Goal: Task Accomplishment & Management: Use online tool/utility

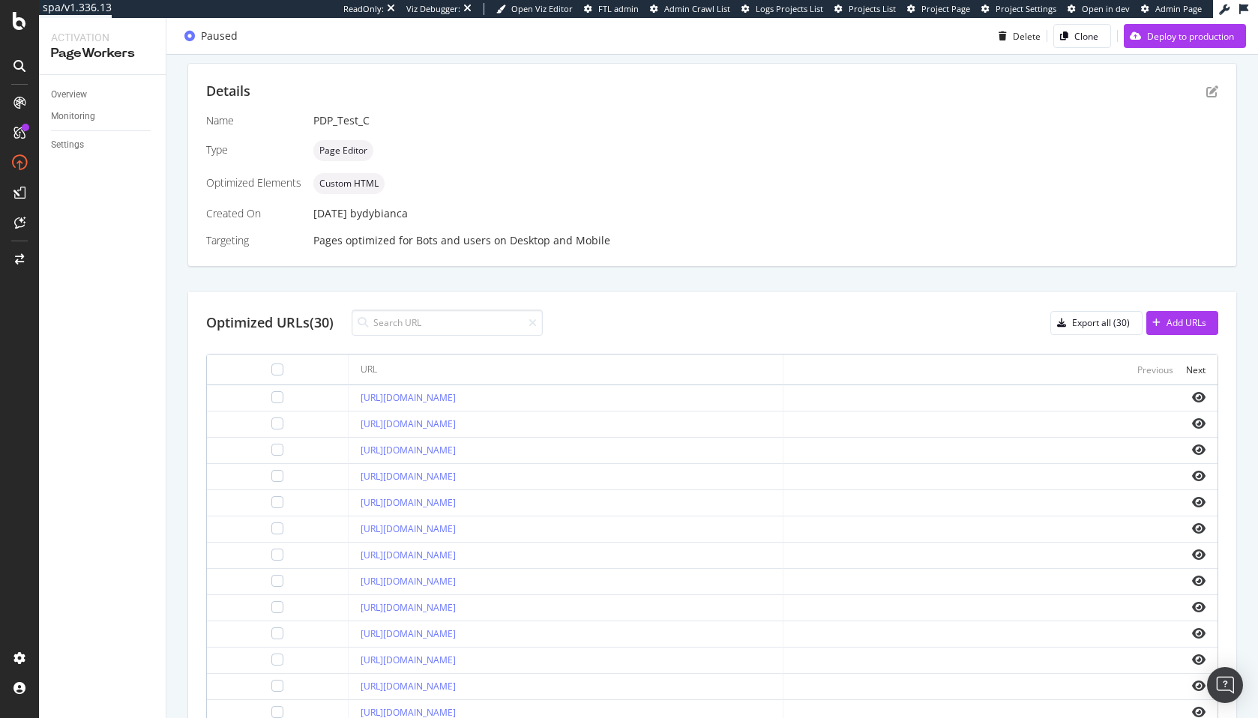
scroll to position [347, 0]
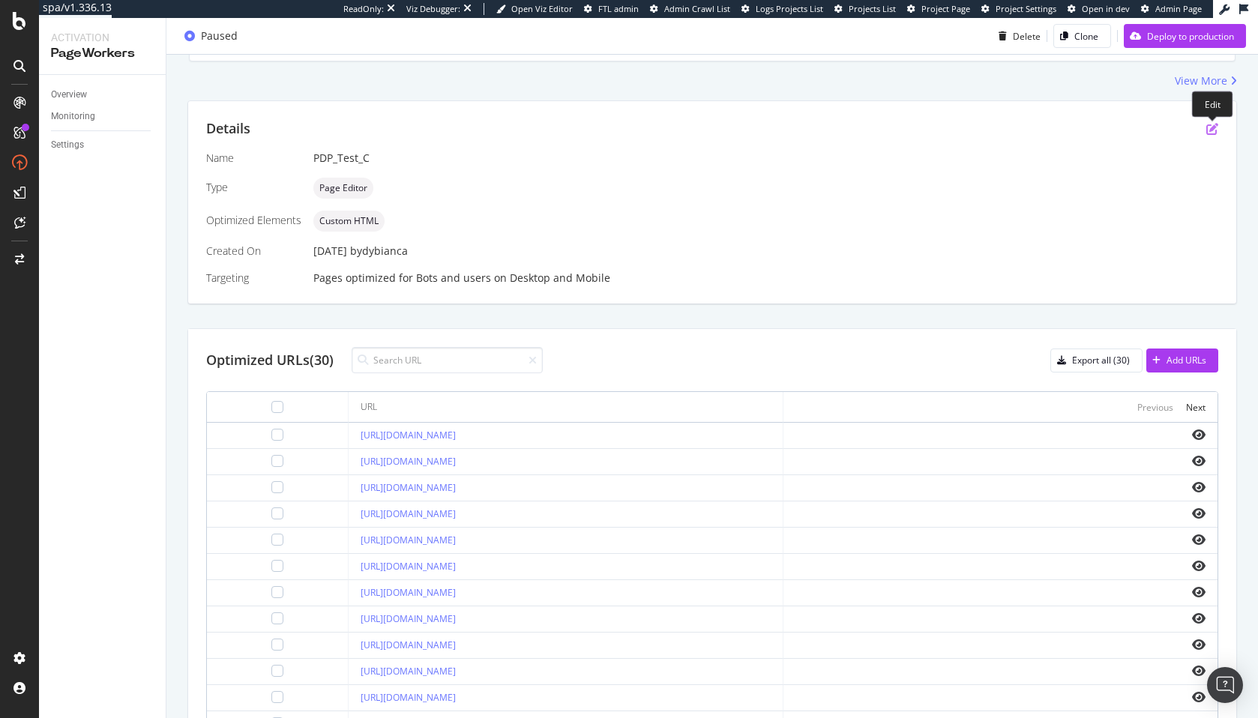
click at [1211, 131] on icon "pen-to-square" at bounding box center [1212, 129] width 12 height 12
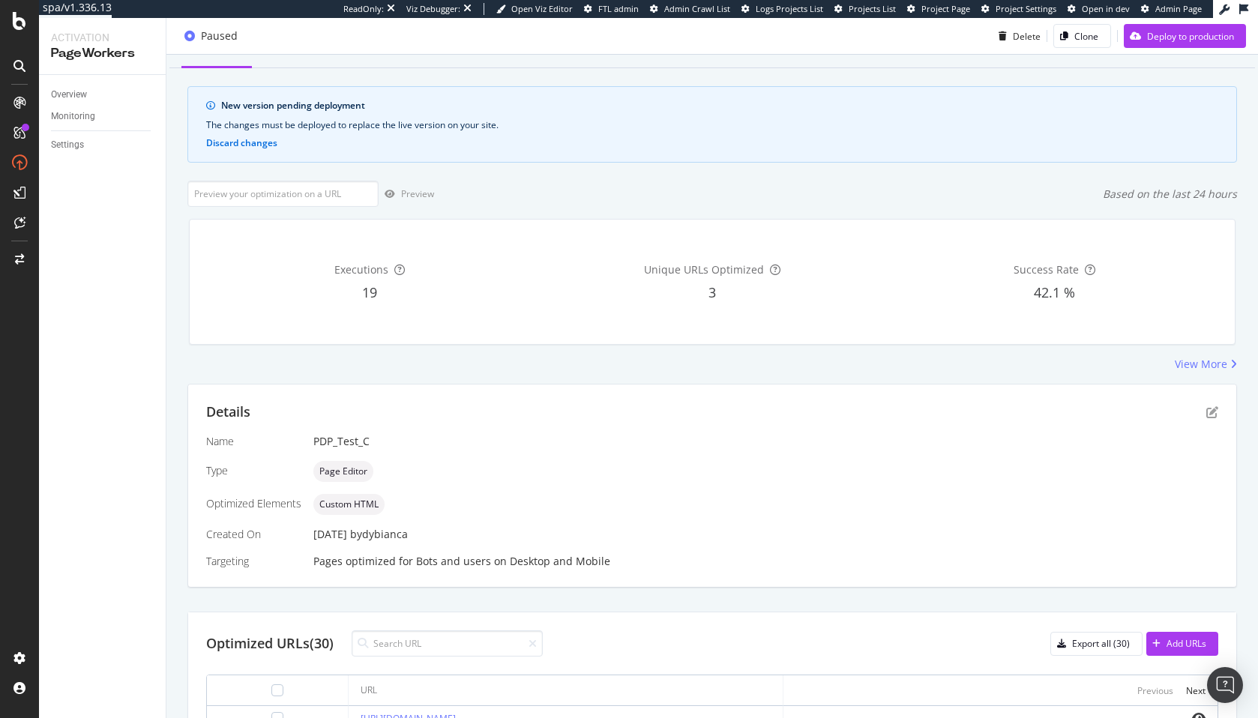
scroll to position [34, 0]
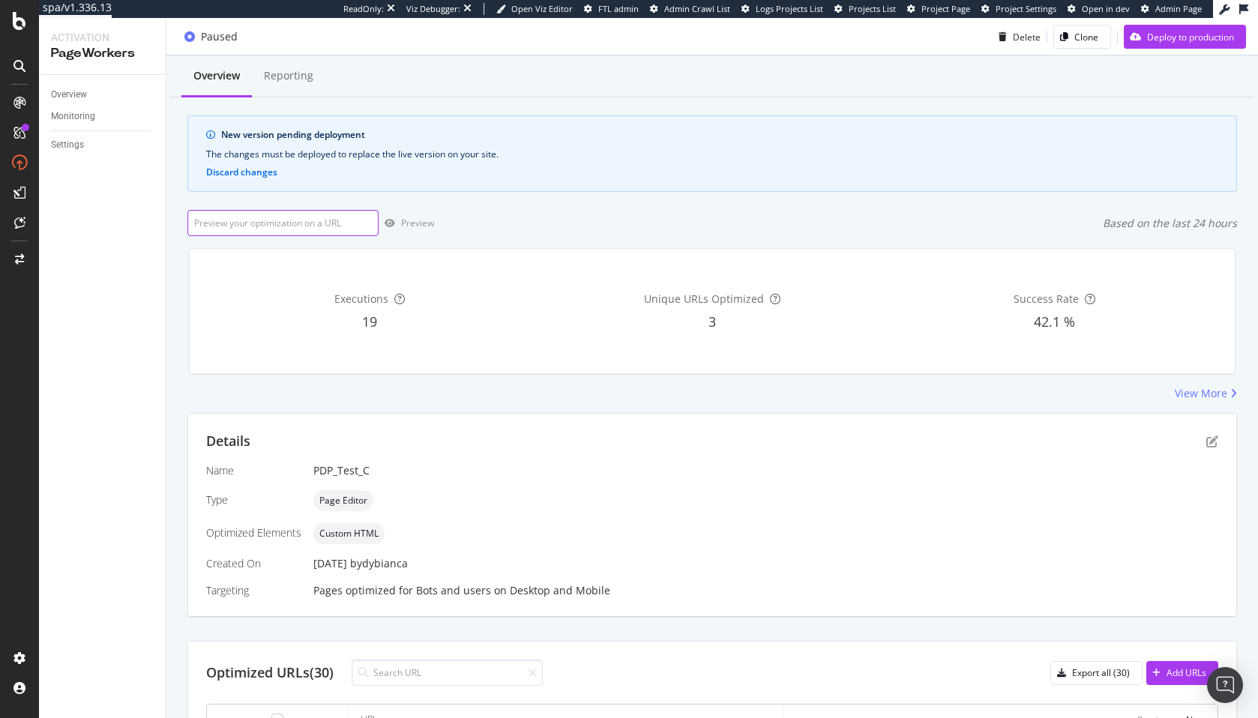
click at [304, 223] on input "url" at bounding box center [282, 223] width 191 height 26
paste input "[URL][DOMAIN_NAME]"
type input "[URL][DOMAIN_NAME]"
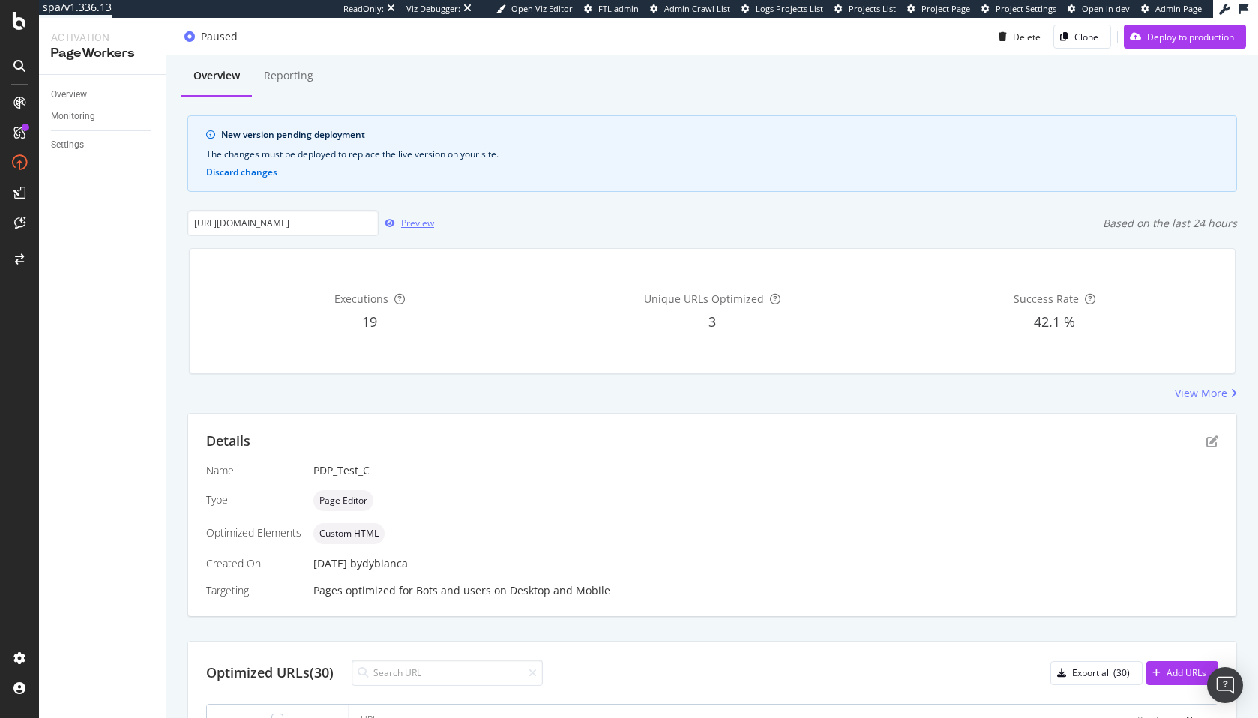
click at [411, 218] on div "Preview" at bounding box center [417, 223] width 33 height 13
click at [474, 151] on div "The changes must be deployed to replace the live version on your site." at bounding box center [712, 154] width 1012 height 13
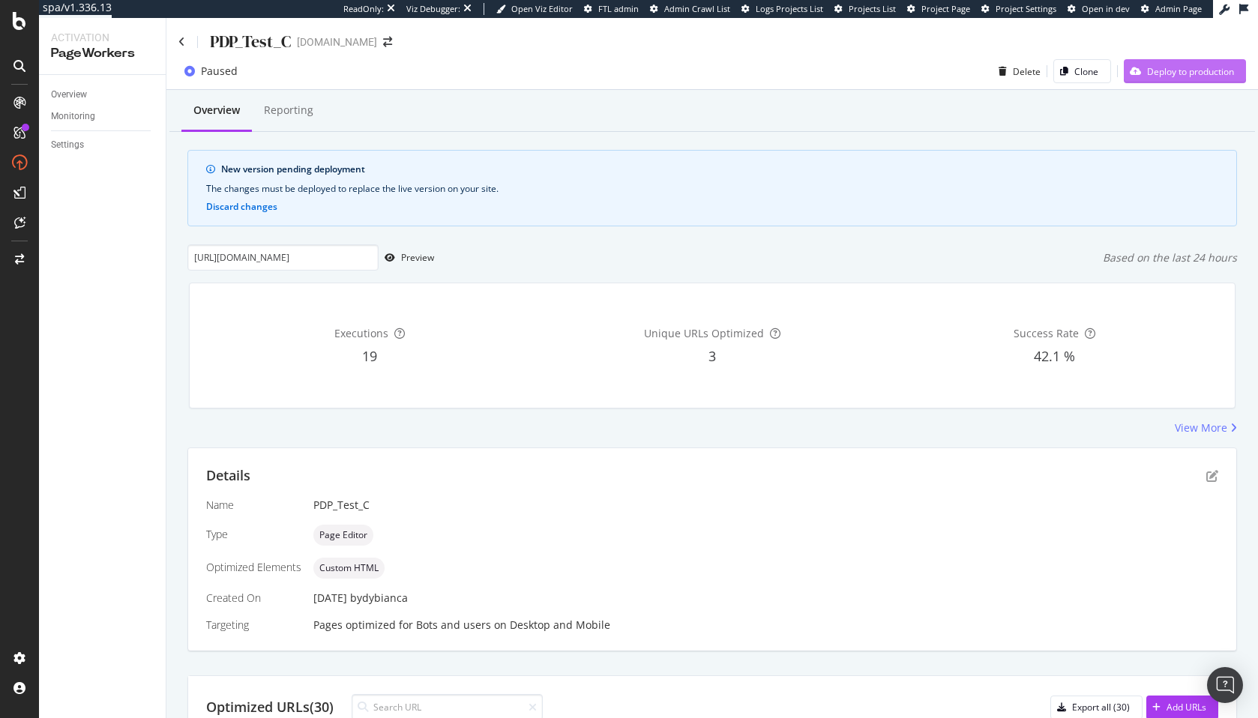
click at [1157, 76] on div "Deploy to production" at bounding box center [1190, 71] width 87 height 13
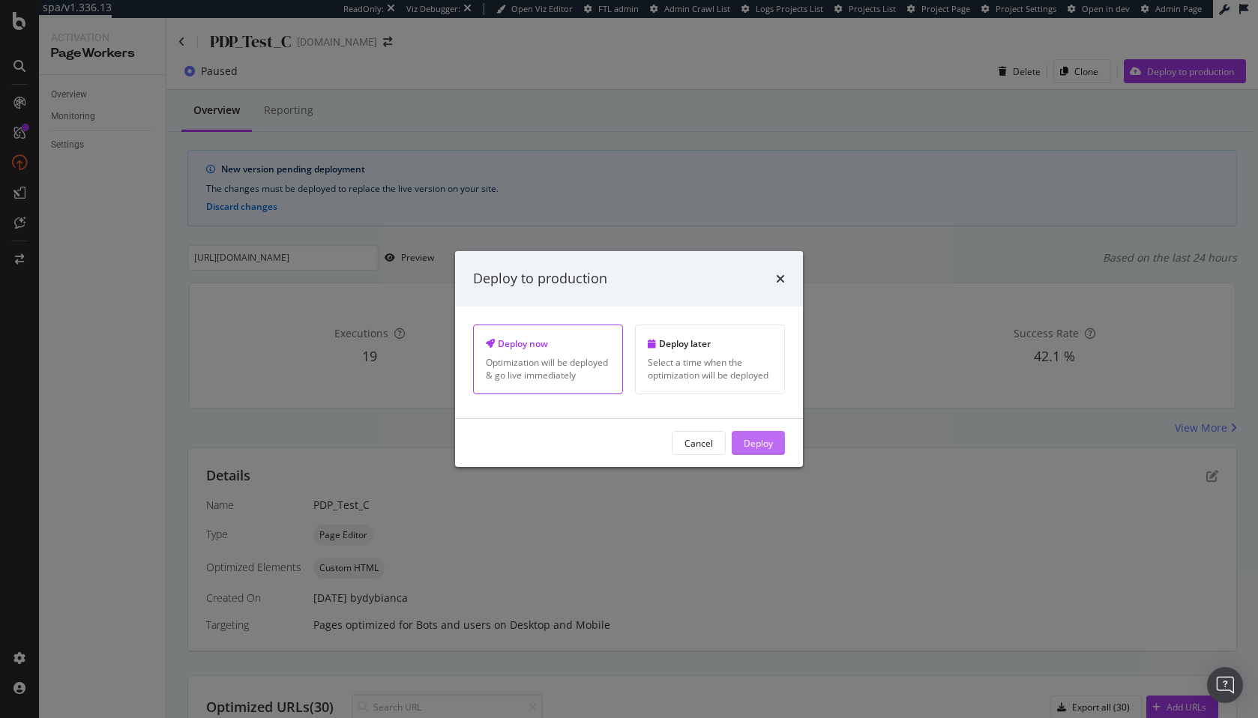
click at [762, 447] on div "Deploy" at bounding box center [758, 442] width 29 height 13
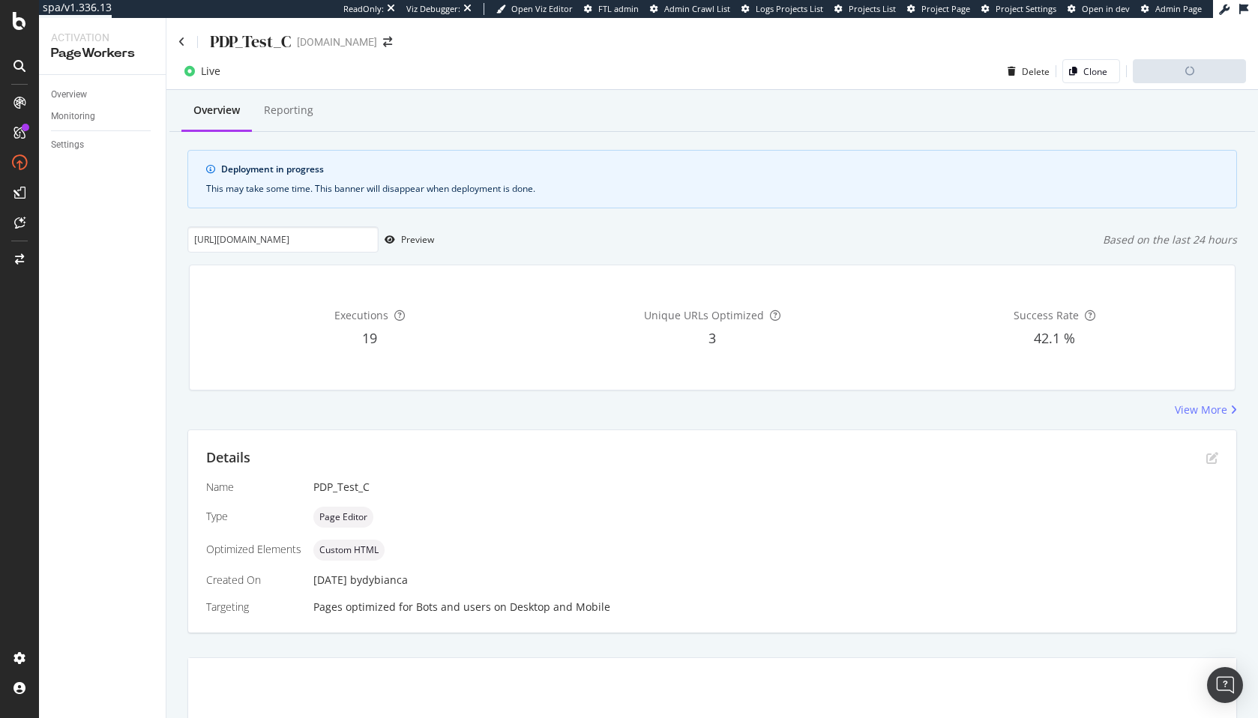
click at [198, 66] on div at bounding box center [189, 71] width 22 height 22
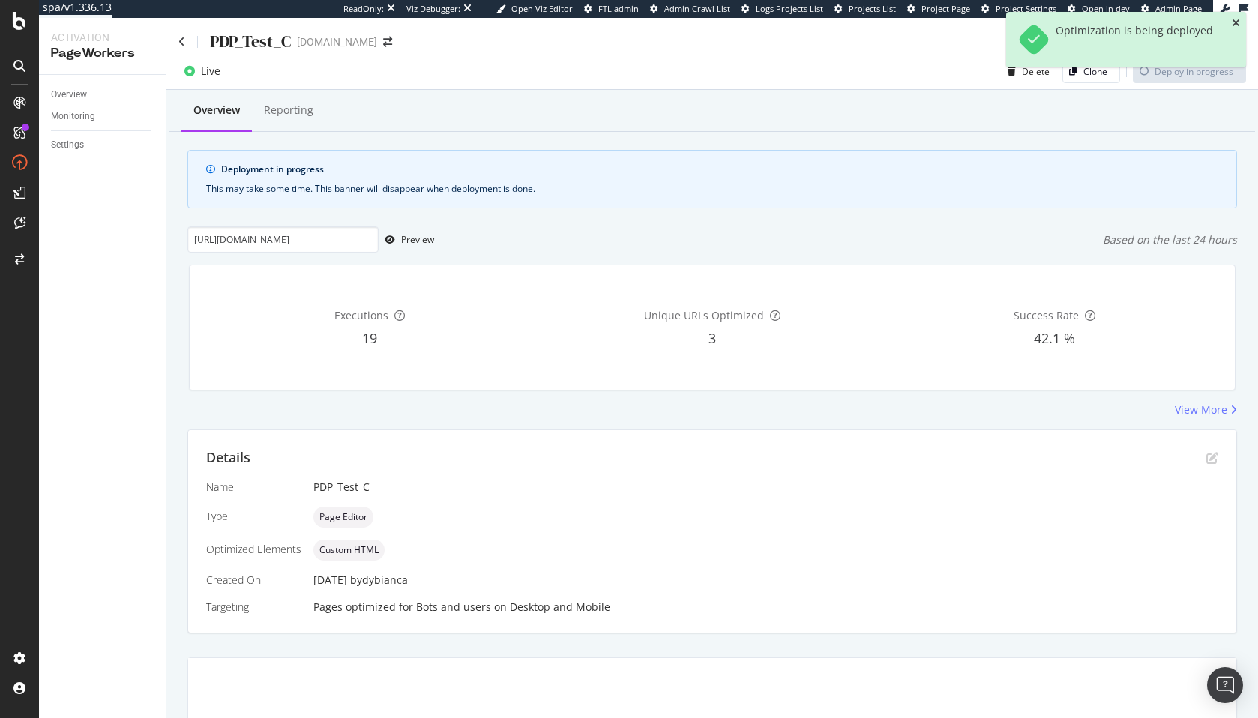
click at [1233, 25] on icon "close toast" at bounding box center [1236, 23] width 8 height 10
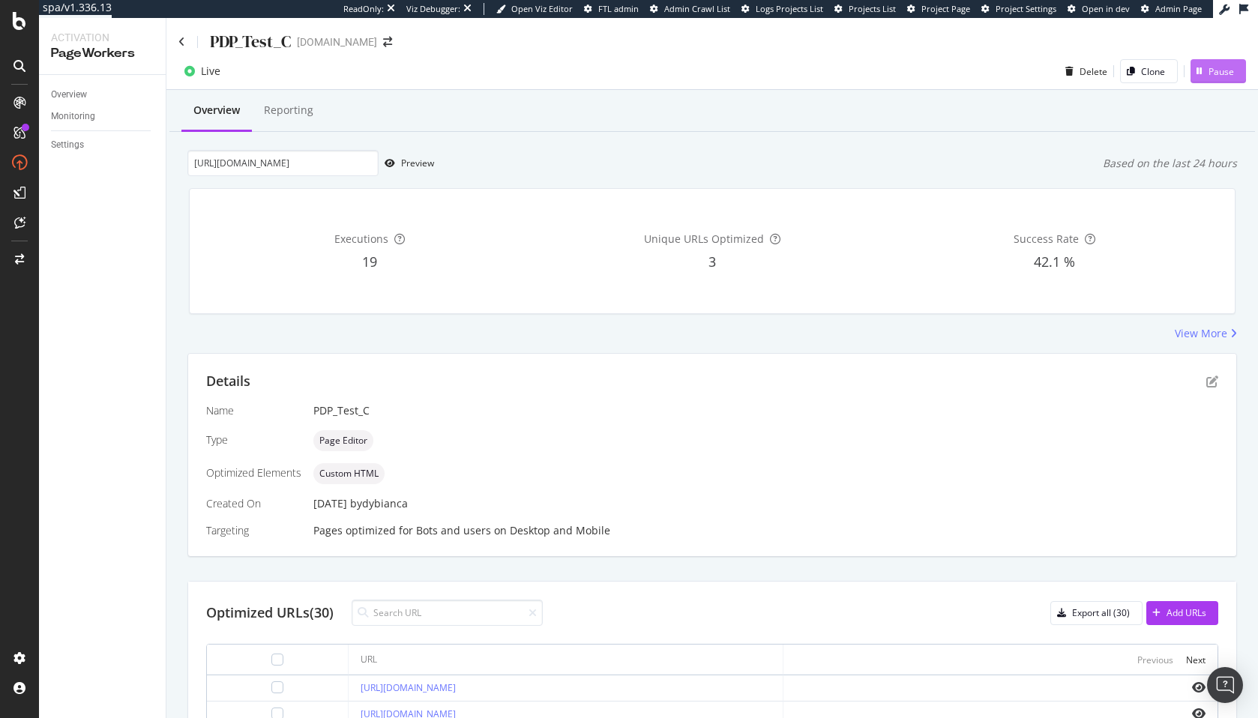
click at [1207, 75] on div "button" at bounding box center [1199, 71] width 18 height 9
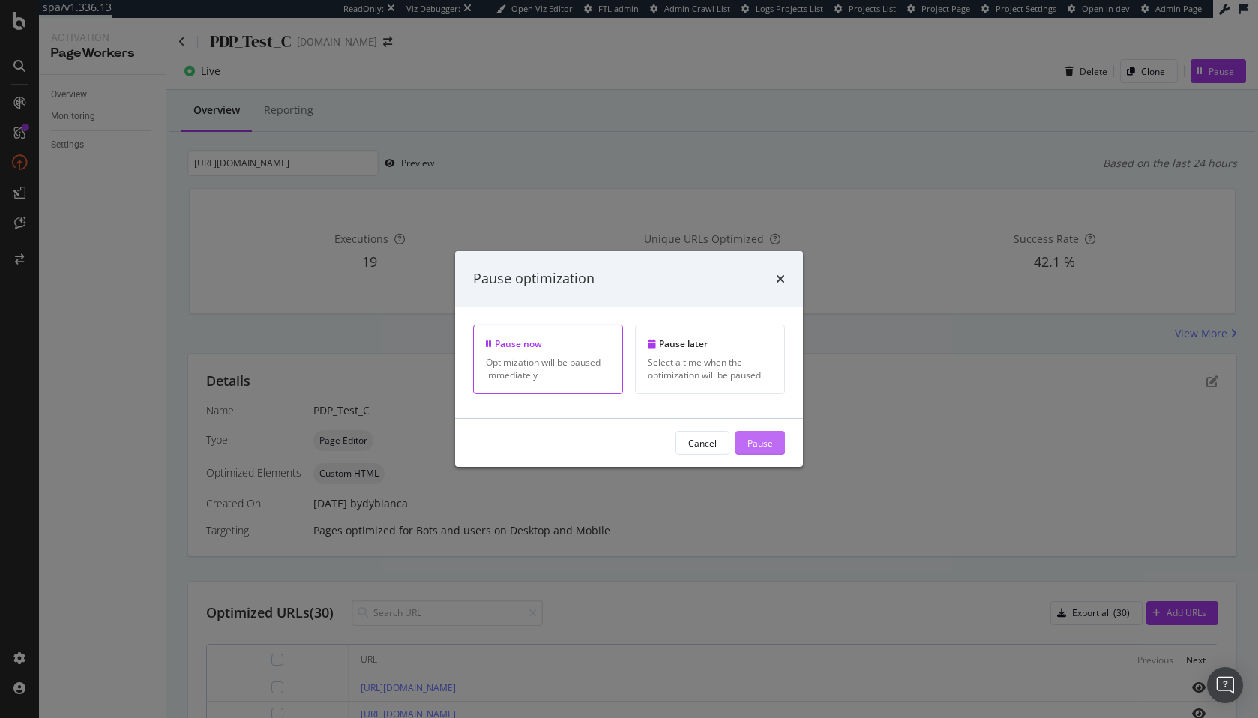
click at [758, 452] on div "Pause" at bounding box center [759, 443] width 25 height 22
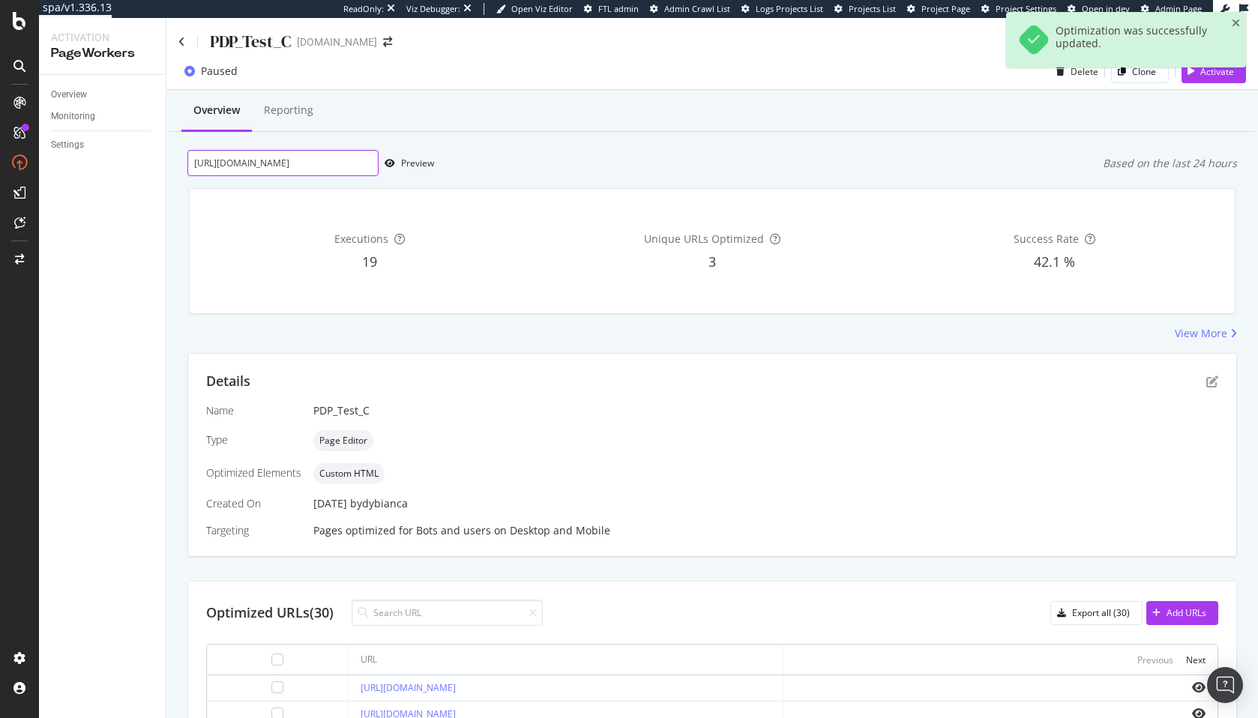
click at [362, 172] on input "[URL][DOMAIN_NAME]" at bounding box center [282, 163] width 191 height 26
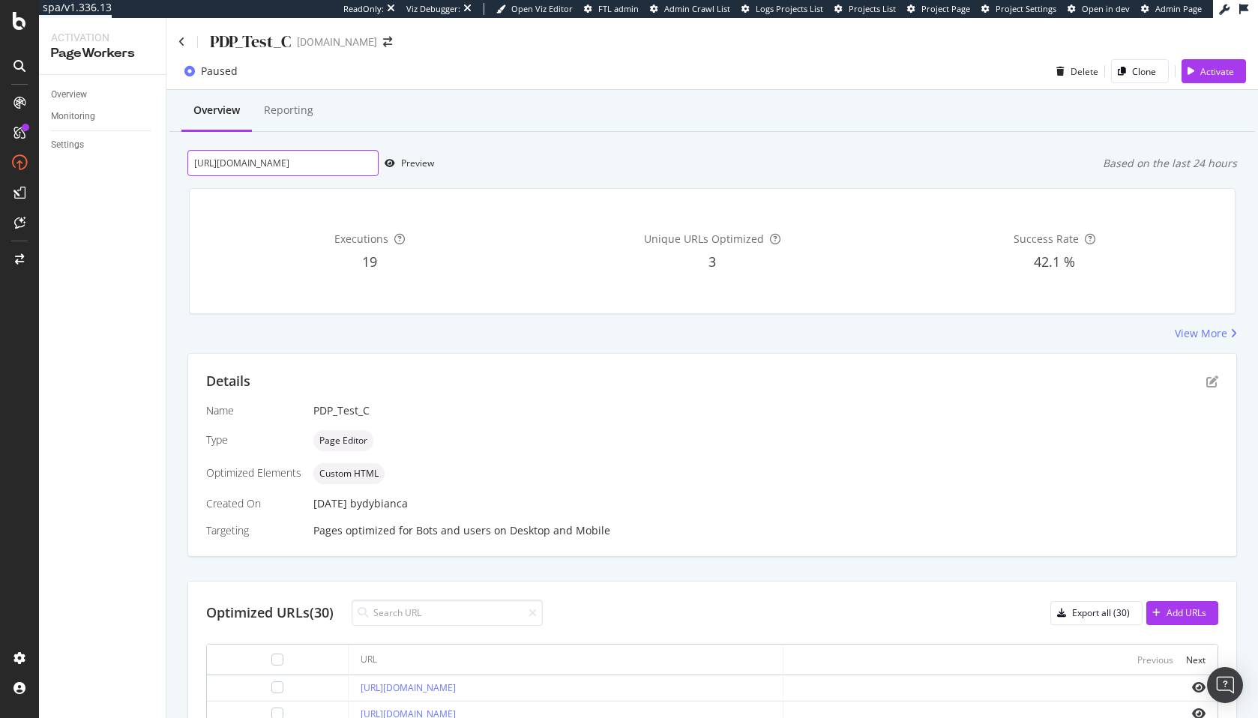
click at [270, 174] on input "[URL][DOMAIN_NAME]" at bounding box center [282, 163] width 191 height 26
click at [405, 163] on div "Preview" at bounding box center [417, 163] width 33 height 13
click at [306, 152] on input "[URL][DOMAIN_NAME]" at bounding box center [282, 163] width 191 height 26
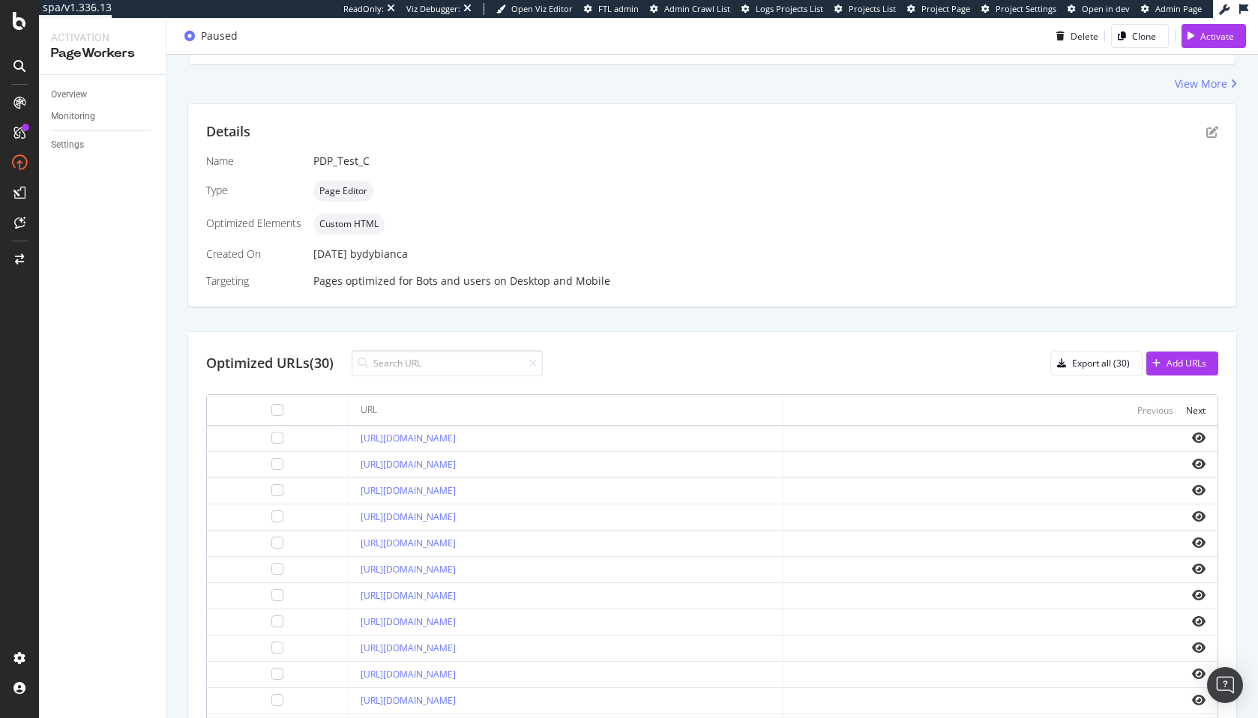
scroll to position [49, 0]
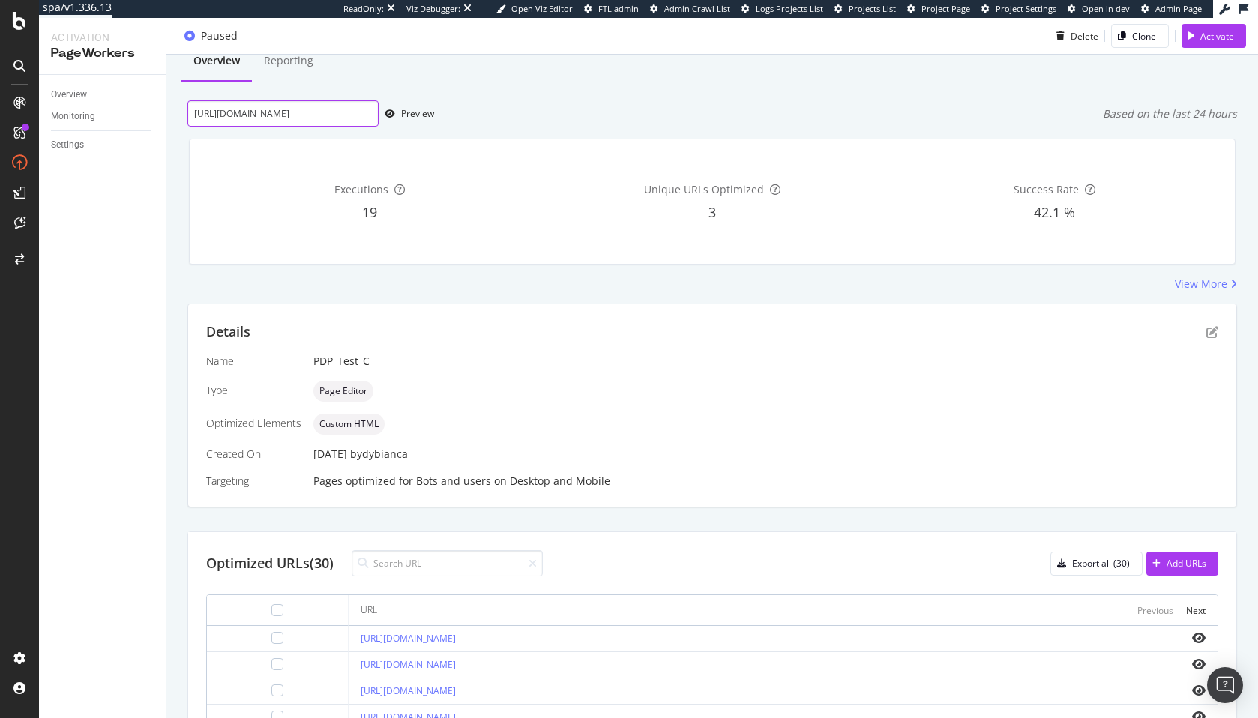
click at [339, 110] on input "[URL][DOMAIN_NAME]" at bounding box center [282, 113] width 191 height 26
click at [392, 115] on icon "button" at bounding box center [390, 113] width 10 height 9
click at [288, 110] on input "[URL][DOMAIN_NAME]" at bounding box center [282, 113] width 191 height 26
paste input "mens/pendants/cable-cross-pendant-in-sterling-silver-35mm-D15242MSS"
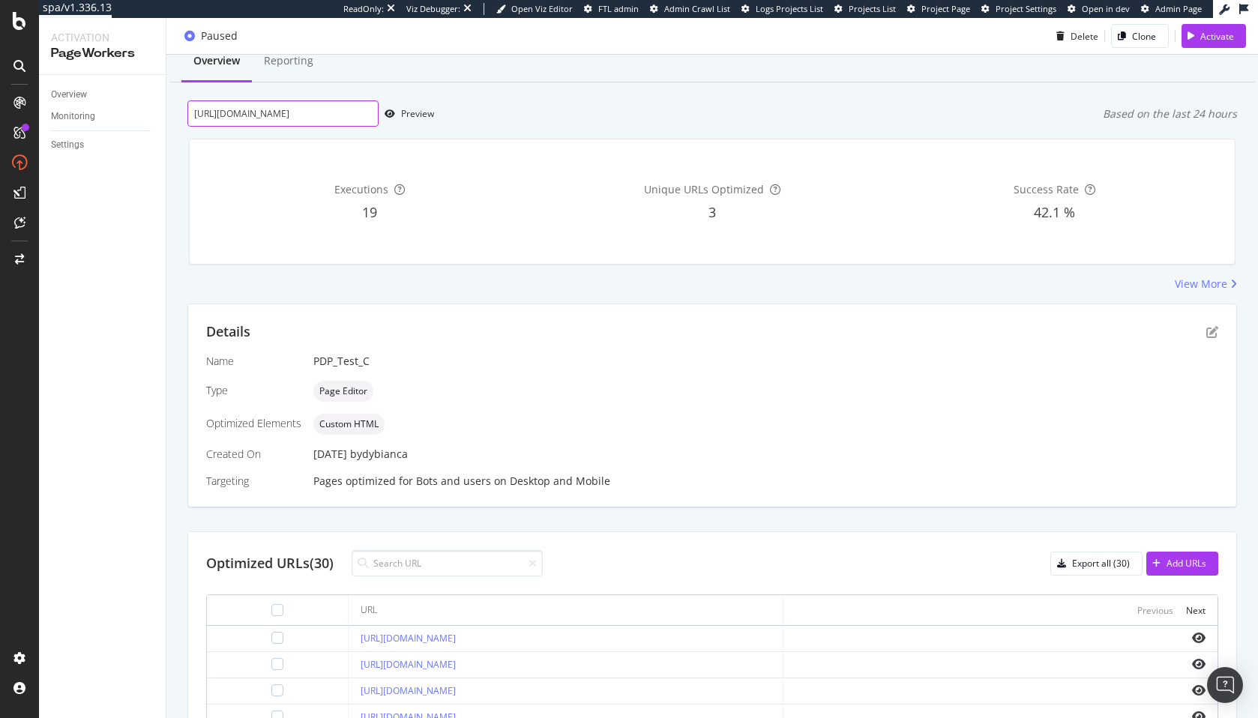
scroll to position [0, 284]
type input "[URL][DOMAIN_NAME]"
click at [415, 111] on div "Preview" at bounding box center [417, 113] width 33 height 13
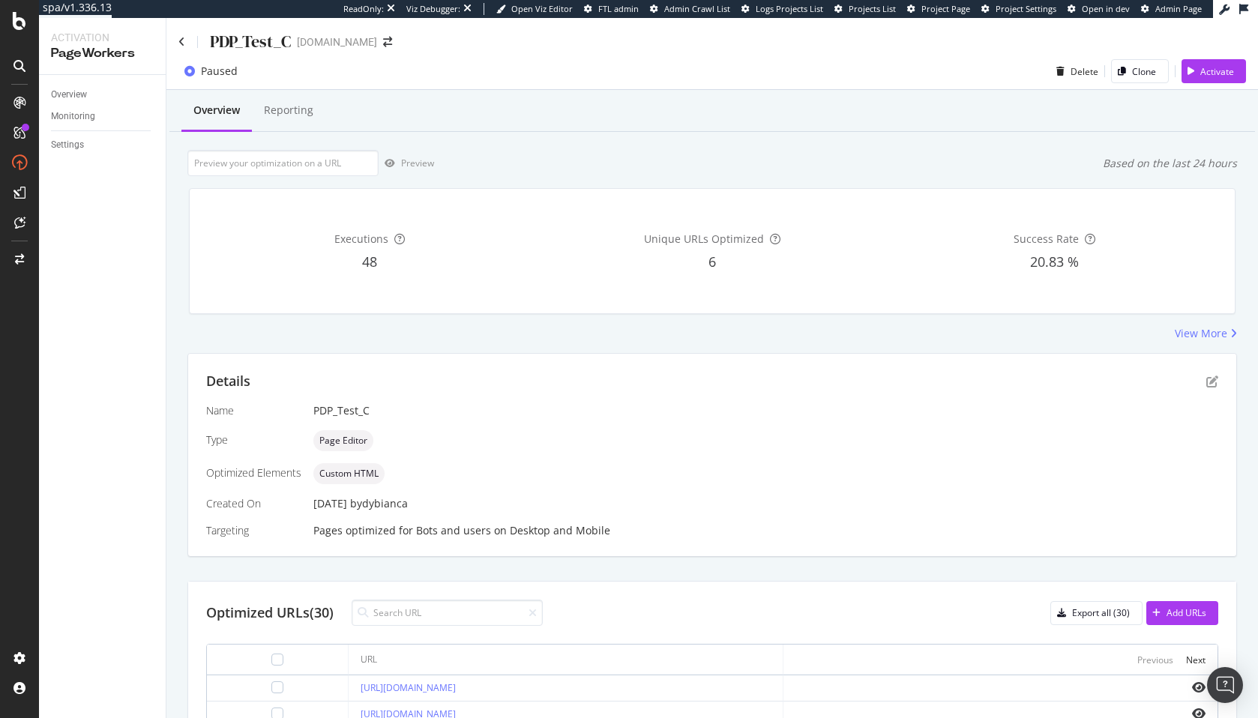
click at [558, 310] on div "Executions 48 Unique URLs Optimized 6 Success Rate 20.83 %" at bounding box center [712, 251] width 1045 height 124
click at [284, 166] on input "url" at bounding box center [282, 163] width 191 height 26
paste input "[URL][DOMAIN_NAME]"
type input "[URL][DOMAIN_NAME]"
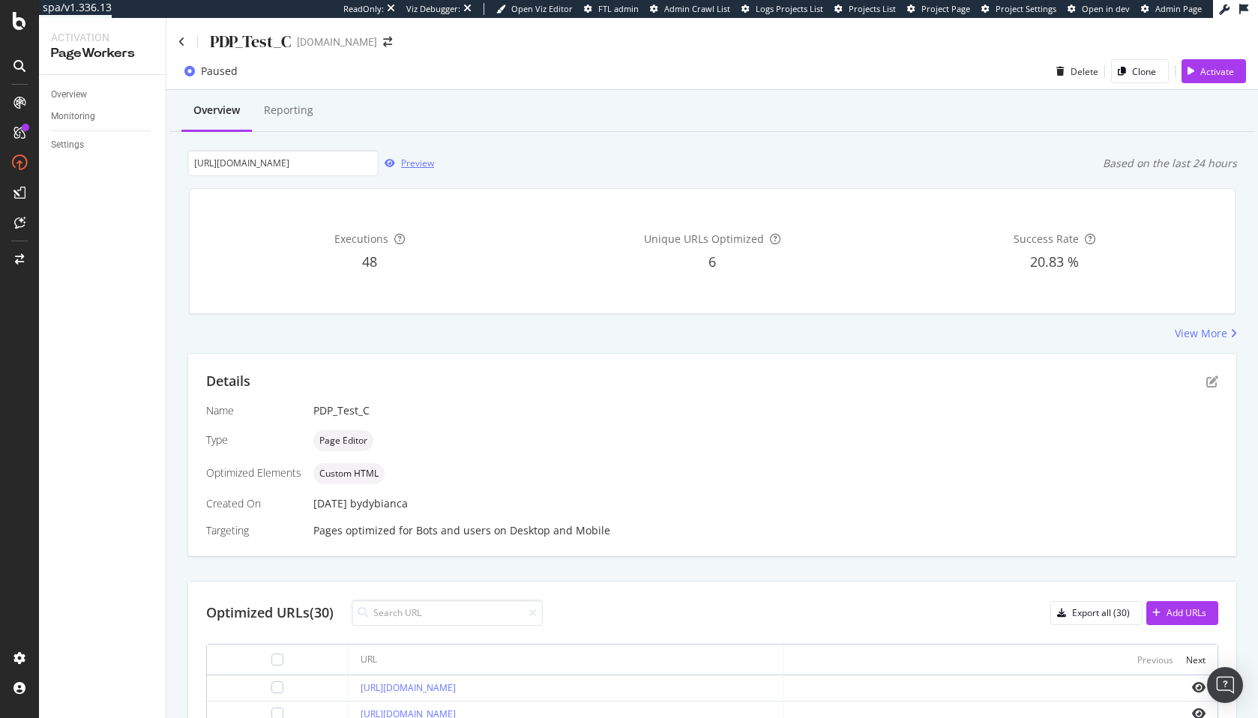
click at [399, 163] on div "button" at bounding box center [390, 163] width 22 height 9
click at [171, 42] on div "PDP_Test_C davidyurman.com" at bounding box center [711, 35] width 1091 height 35
click at [182, 39] on icon at bounding box center [181, 42] width 7 height 10
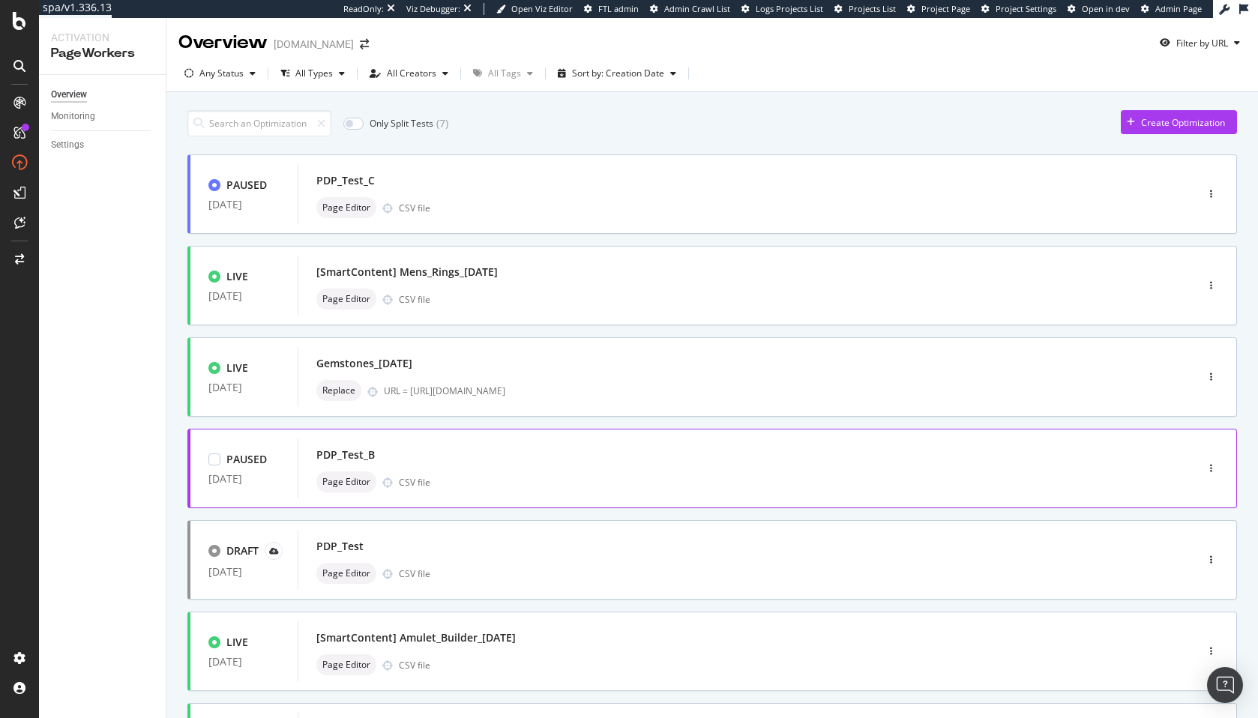
click at [367, 447] on div "PDP_Test_B" at bounding box center [345, 454] width 58 height 15
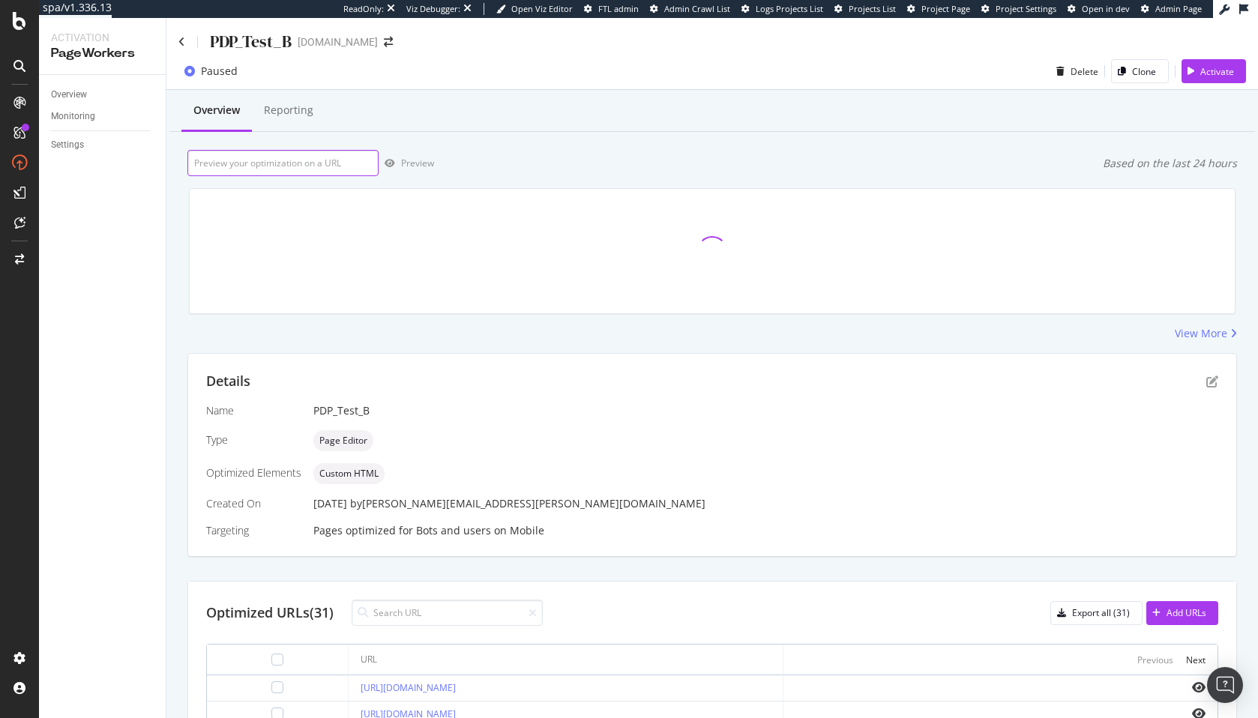
click at [288, 159] on input "url" at bounding box center [282, 163] width 191 height 26
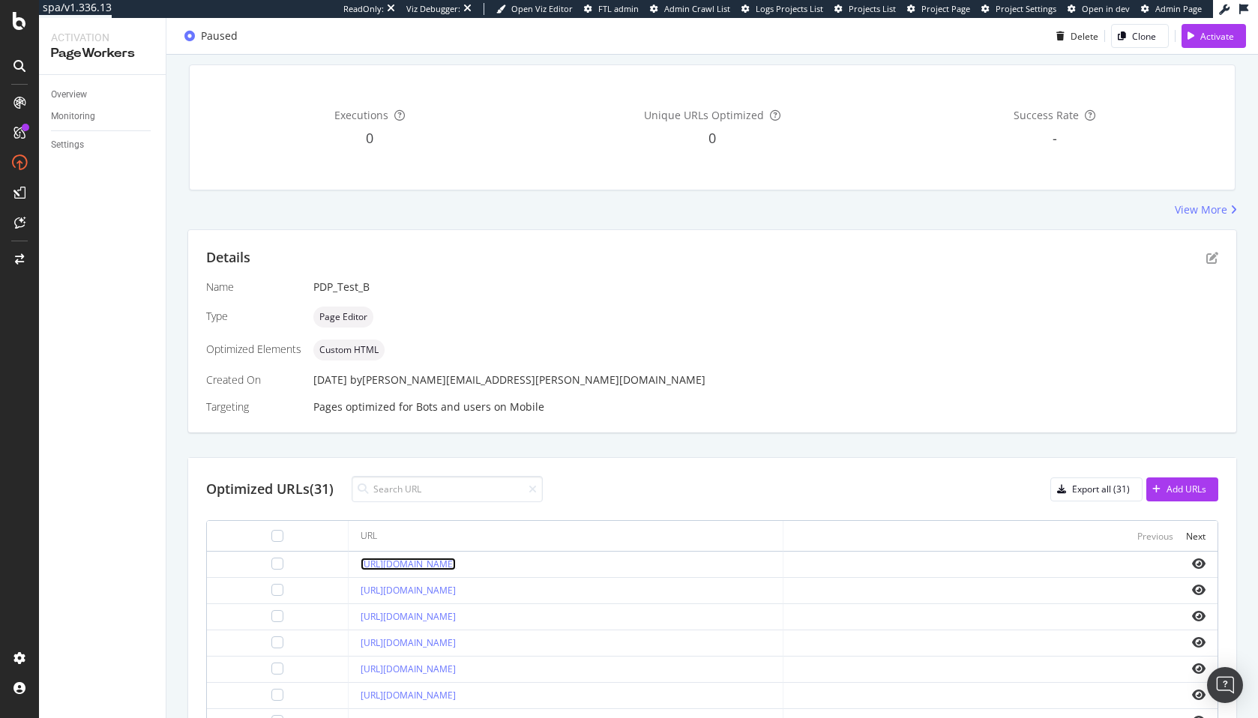
scroll to position [97, 0]
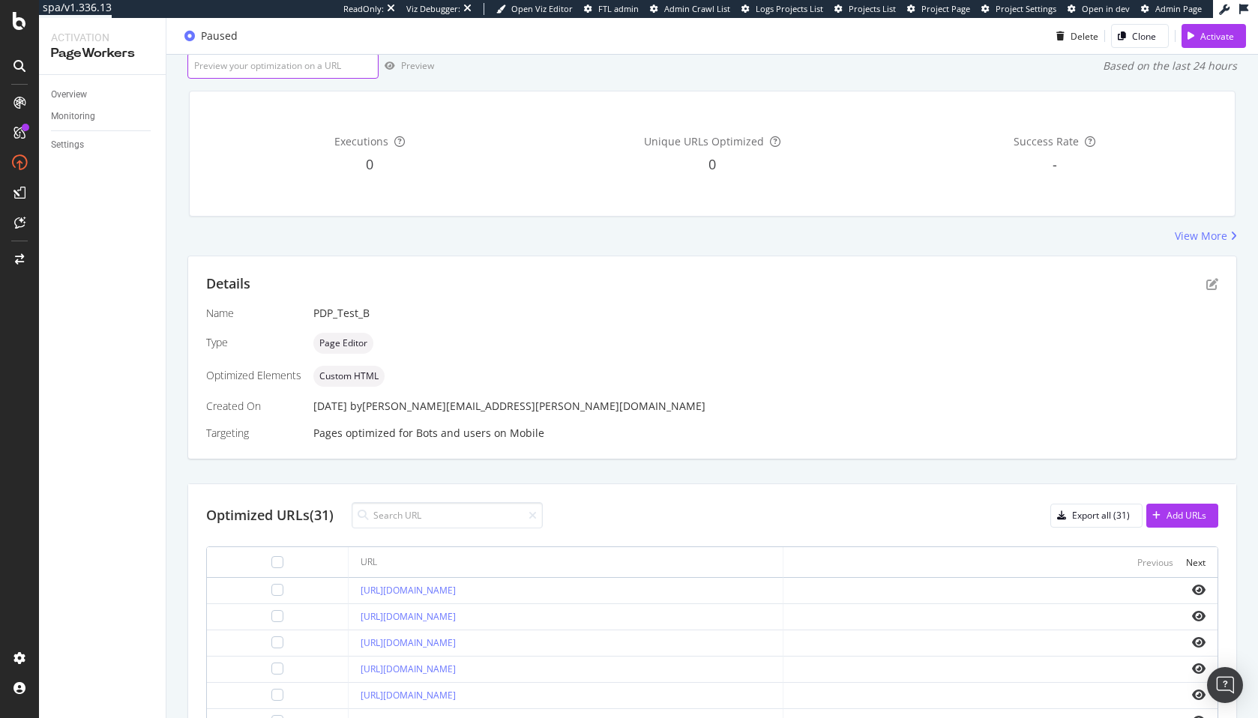
click at [340, 64] on input "url" at bounding box center [282, 65] width 191 height 26
paste input "[URL][DOMAIN_NAME]"
type input "[URL][DOMAIN_NAME]"
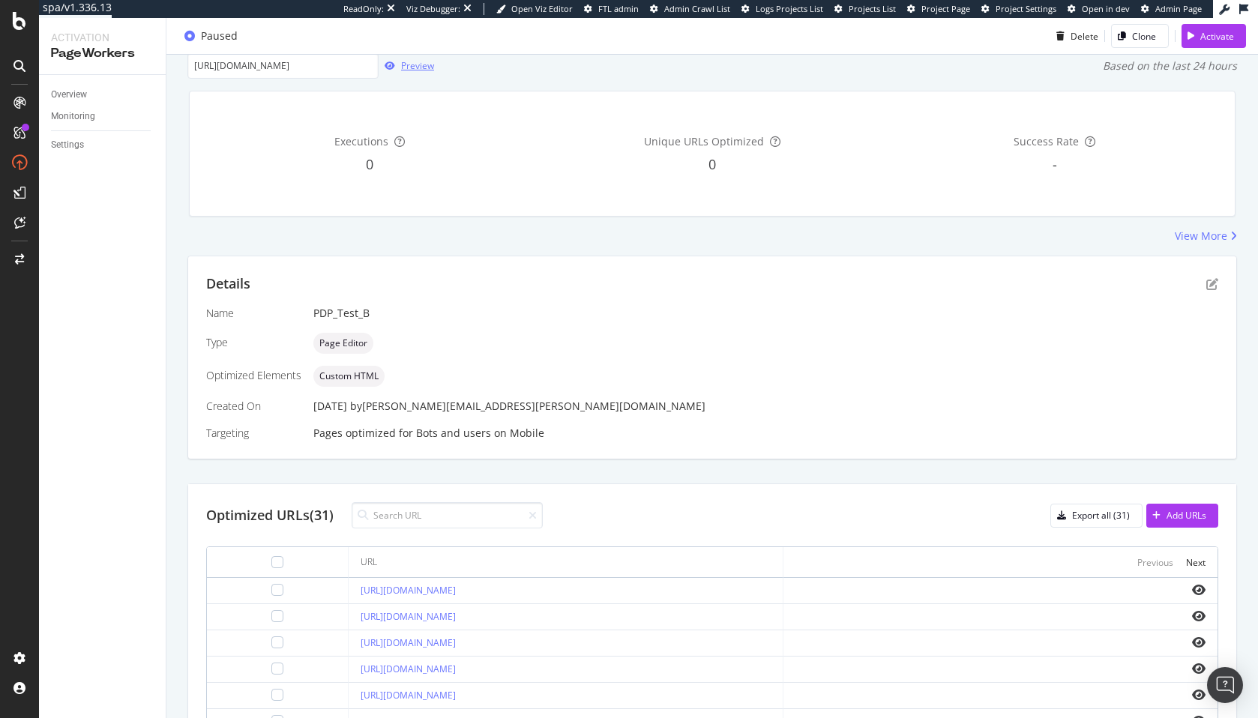
click at [406, 68] on div "Preview" at bounding box center [417, 65] width 33 height 13
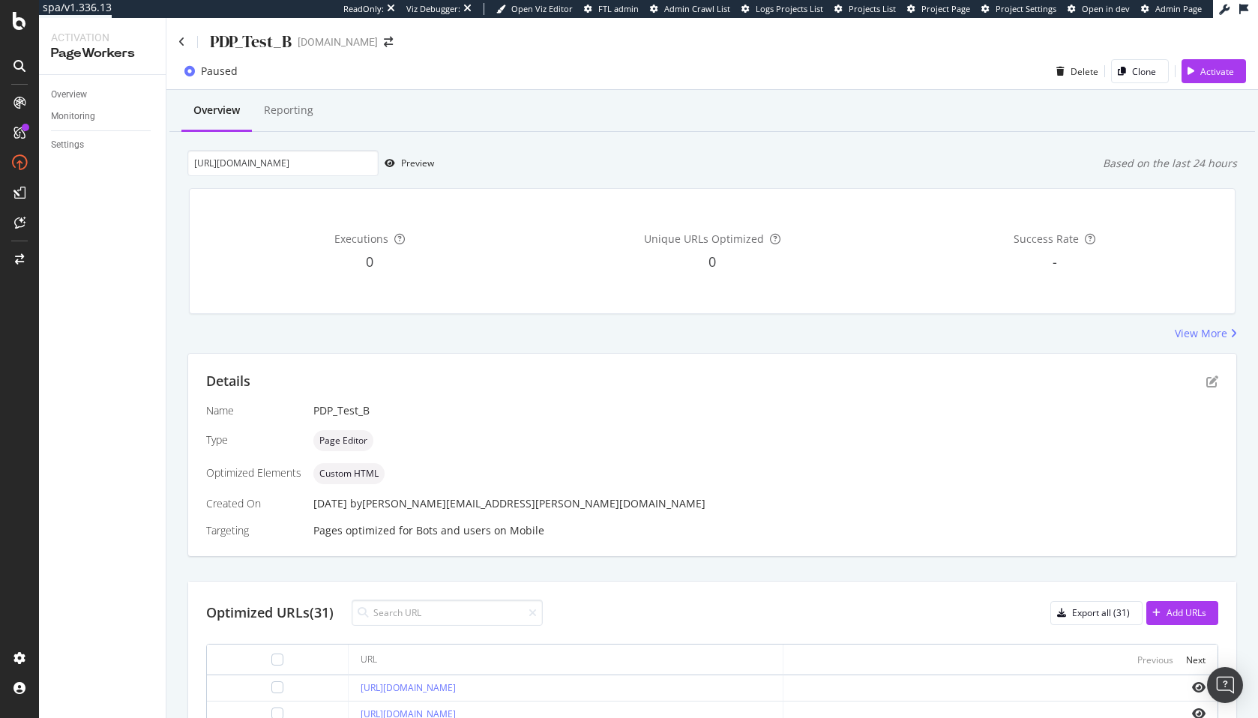
click at [798, 106] on div "Overview Reporting" at bounding box center [711, 111] width 1085 height 40
click at [184, 40] on div "PDP_Test_B" at bounding box center [234, 41] width 113 height 23
click at [179, 41] on icon at bounding box center [181, 42] width 7 height 10
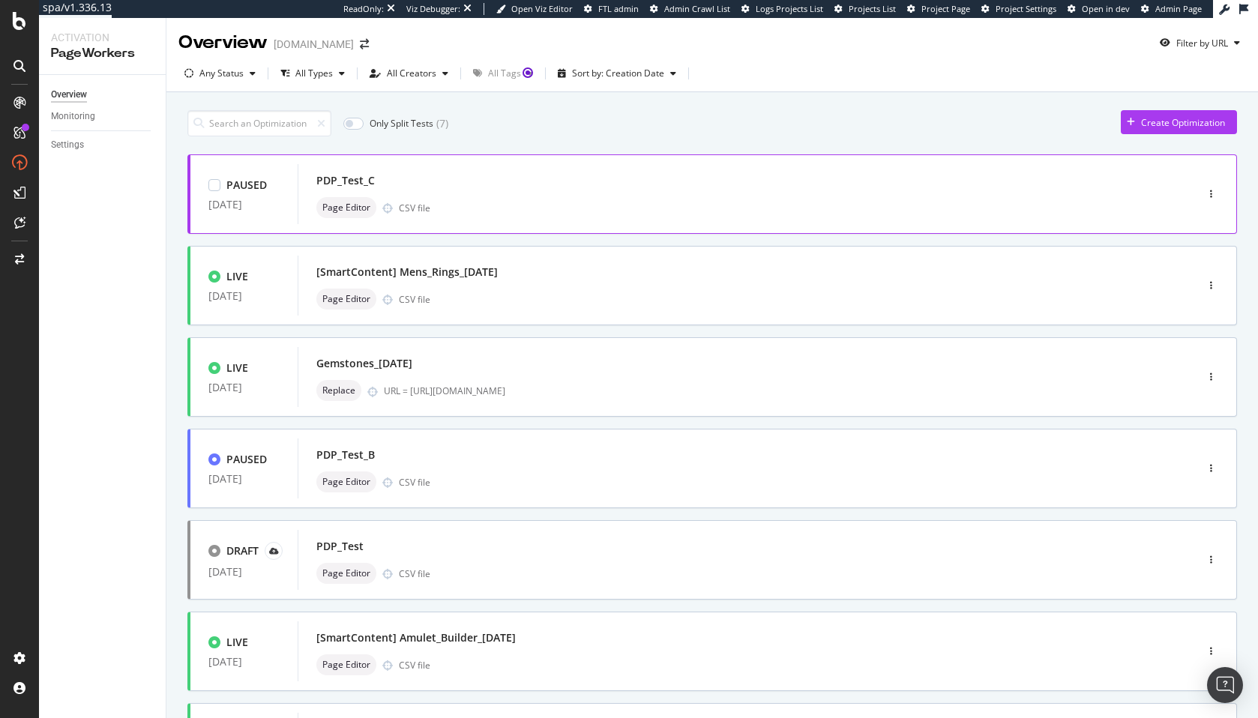
click at [391, 172] on div "PDP_Test_C" at bounding box center [724, 180] width 816 height 21
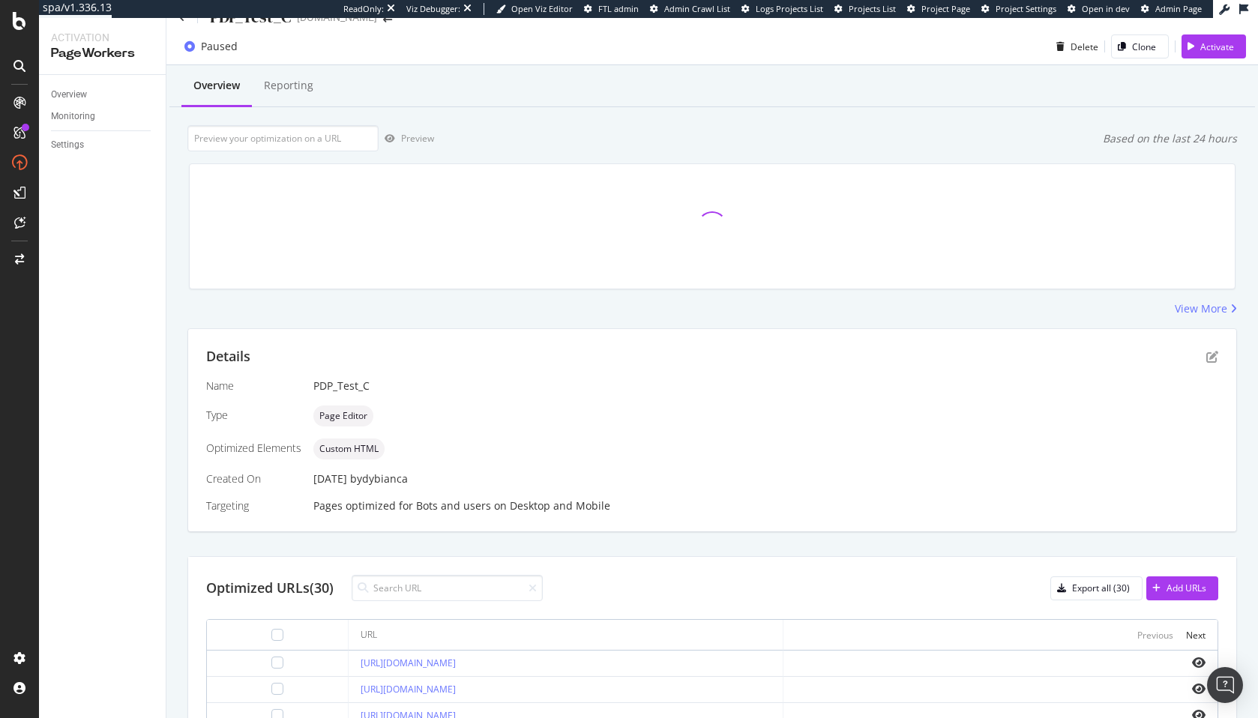
scroll to position [24, 0]
click at [594, 672] on td "[URL][DOMAIN_NAME]" at bounding box center [566, 664] width 434 height 26
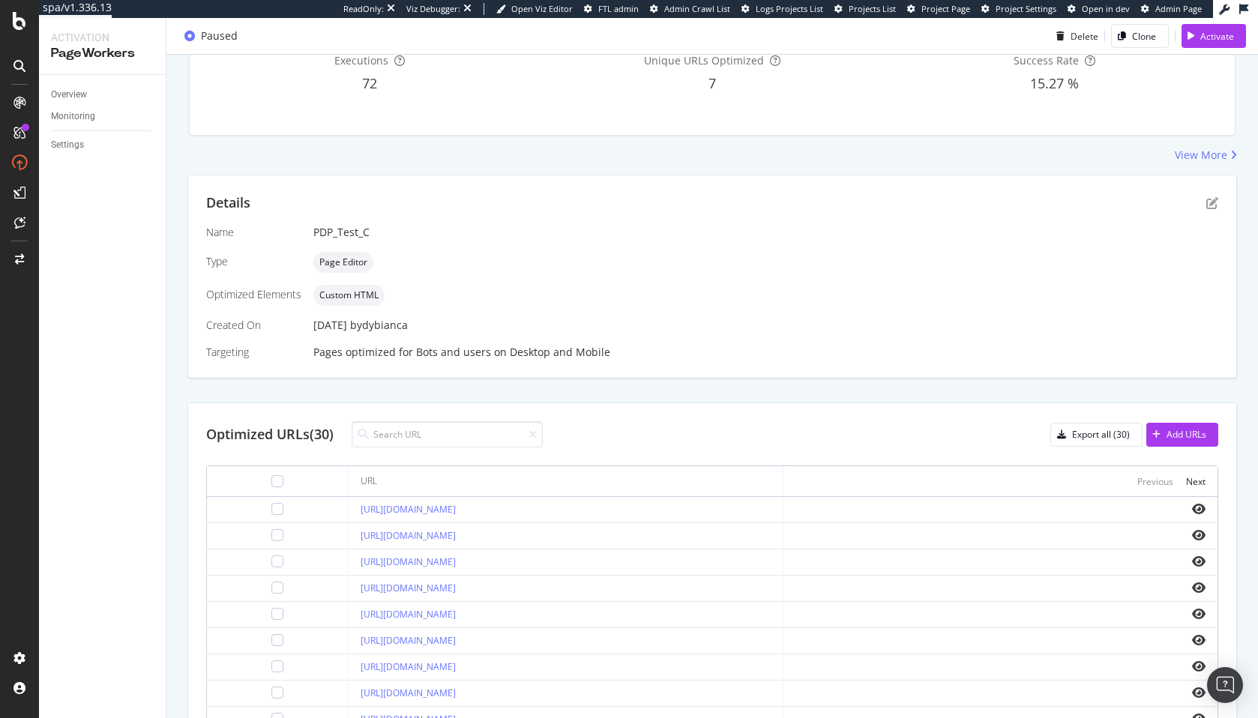
scroll to position [231, 0]
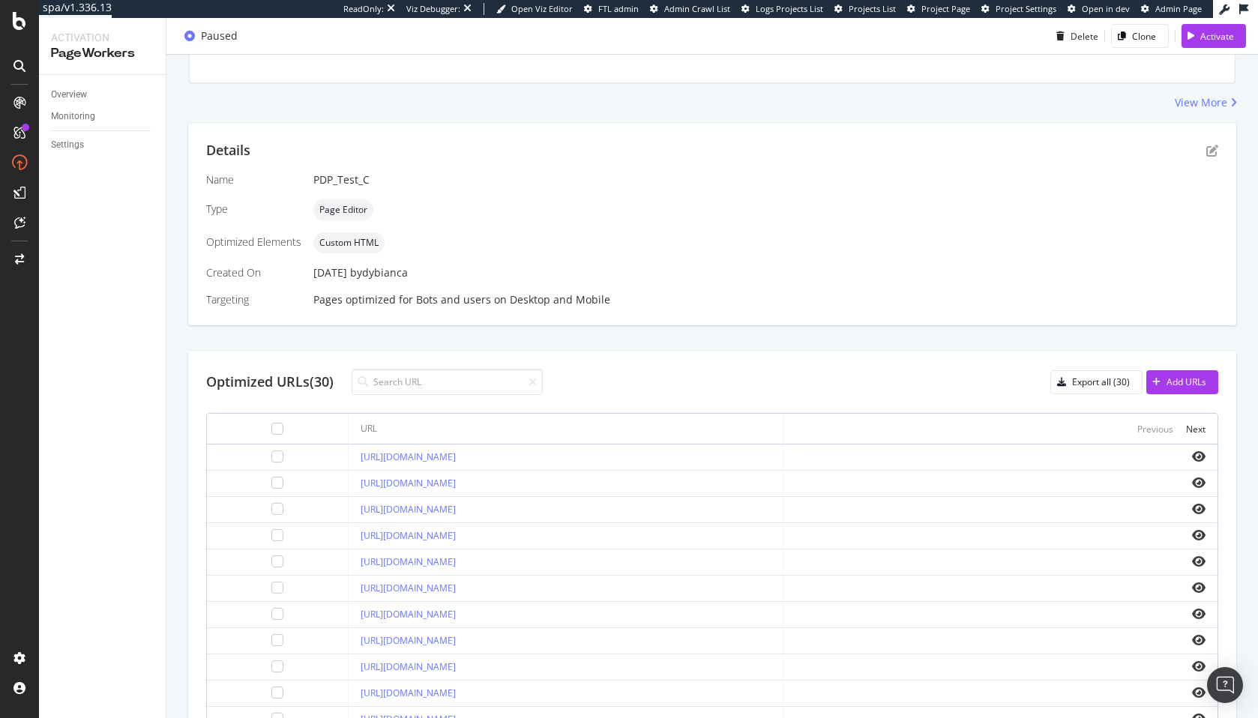
click at [266, 451] on div at bounding box center [277, 456] width 117 height 12
click at [259, 451] on div at bounding box center [277, 456] width 117 height 12
click at [243, 456] on div at bounding box center [277, 456] width 117 height 12
click at [271, 455] on div at bounding box center [277, 456] width 12 height 12
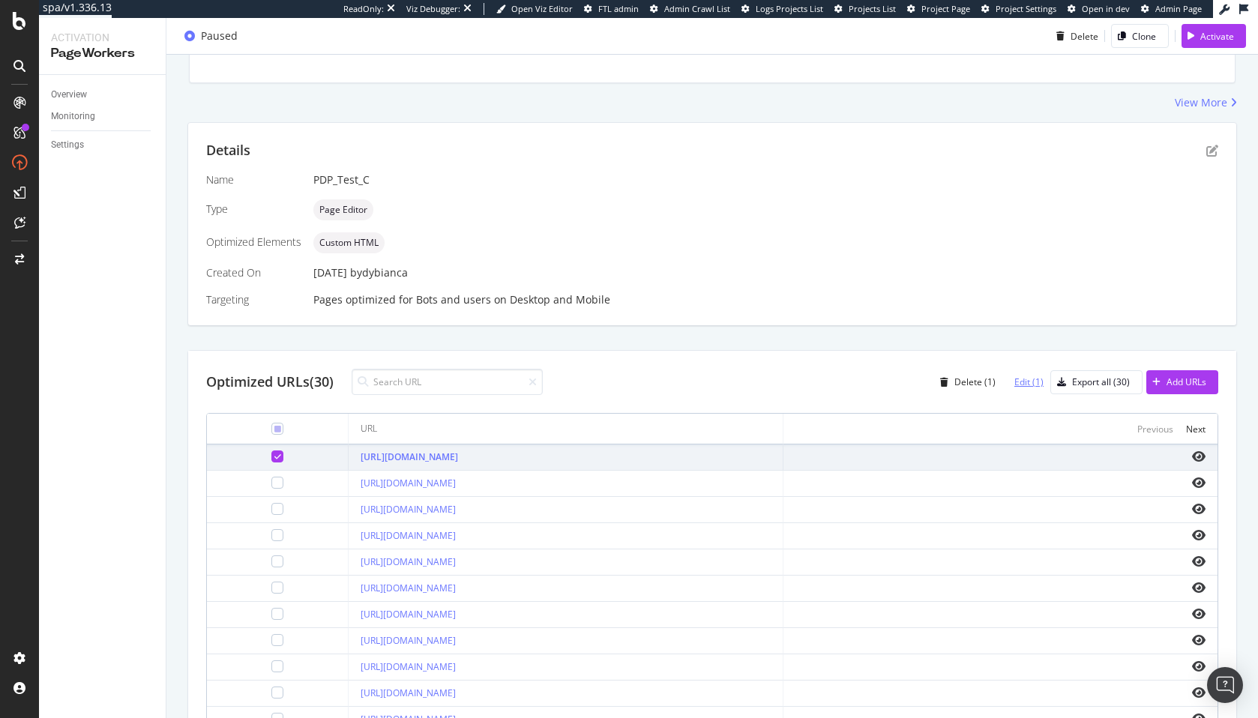
click at [1031, 386] on div "Edit (1)" at bounding box center [1028, 382] width 29 height 13
click at [274, 432] on icon at bounding box center [277, 428] width 7 height 7
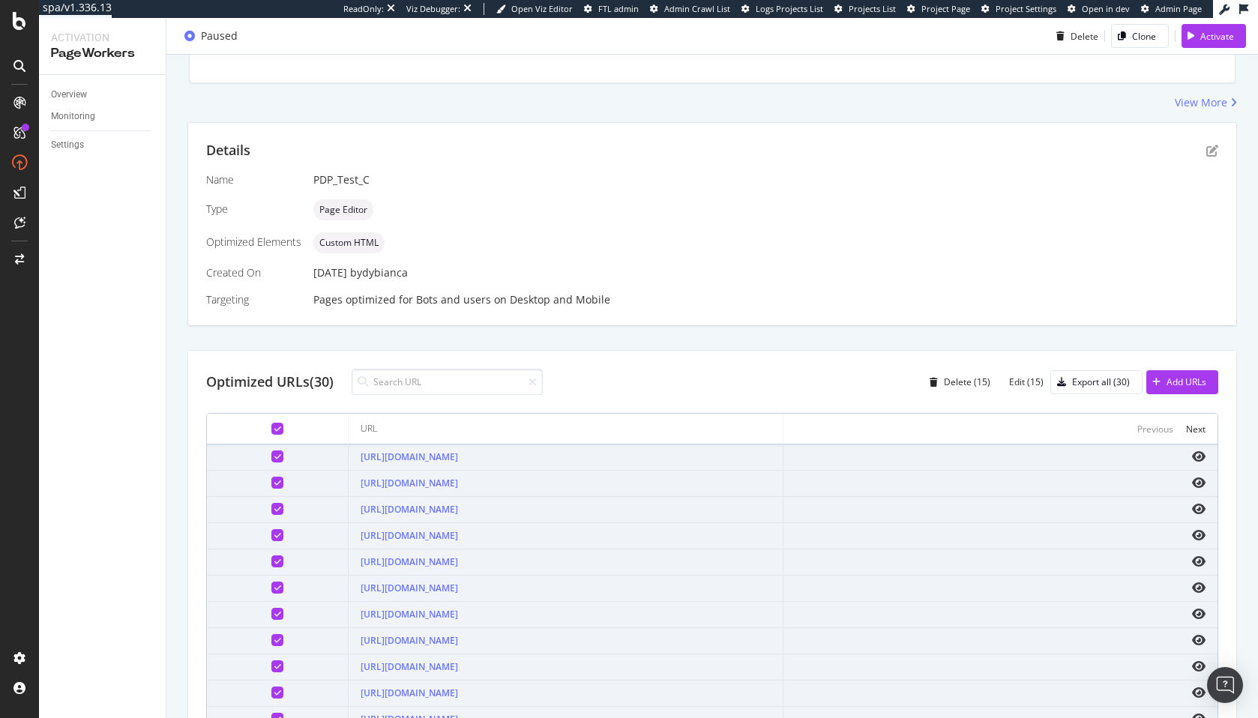
click at [274, 425] on icon at bounding box center [277, 428] width 7 height 7
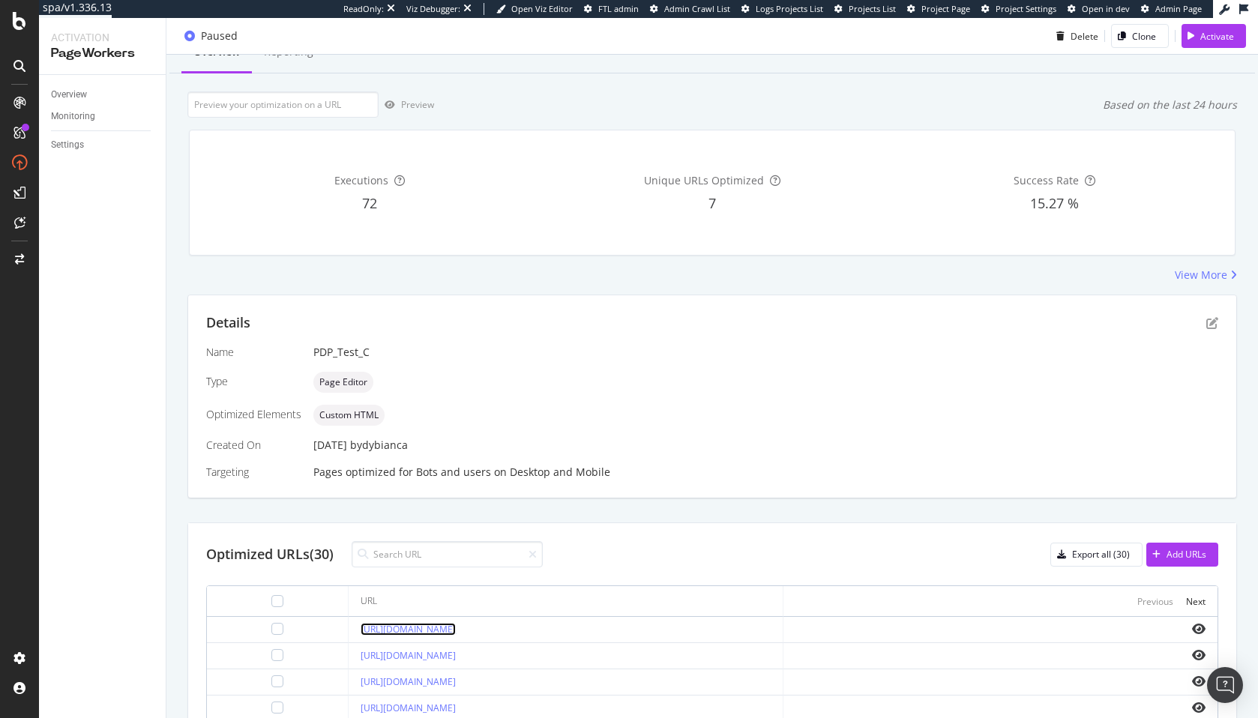
scroll to position [0, 0]
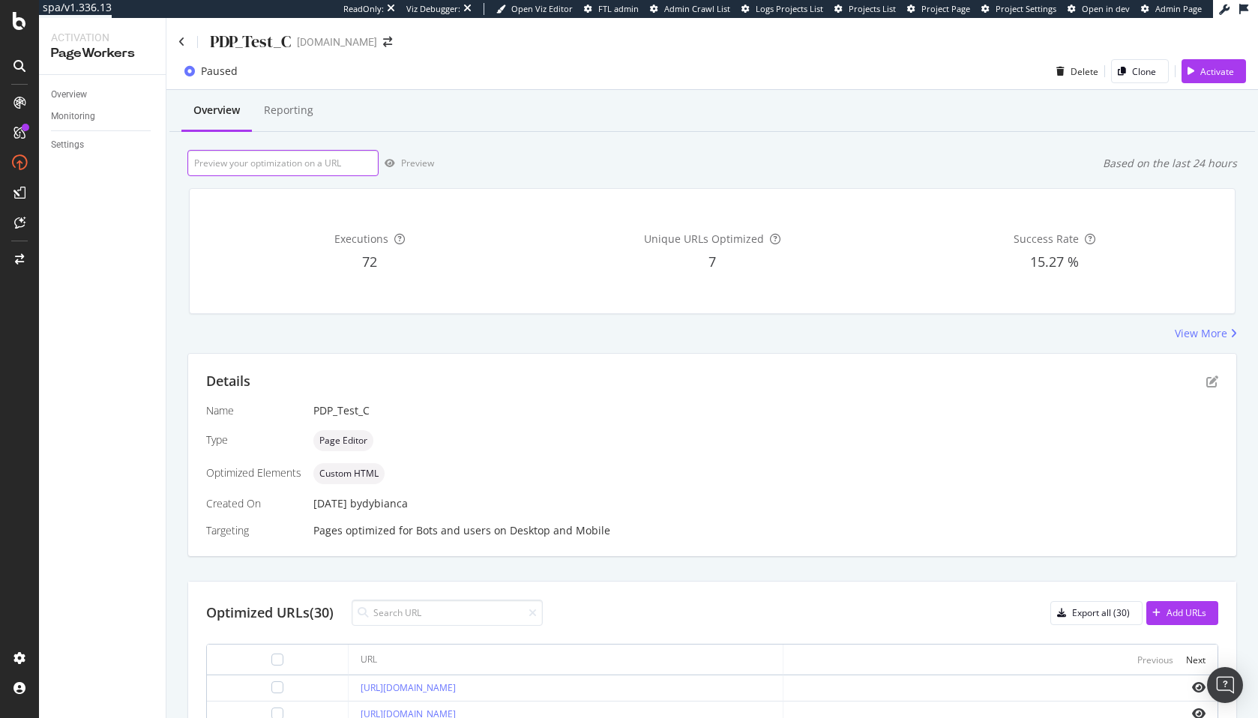
click at [316, 172] on input "url" at bounding box center [282, 163] width 191 height 26
paste input "[URL][DOMAIN_NAME]"
type input "[URL][DOMAIN_NAME]"
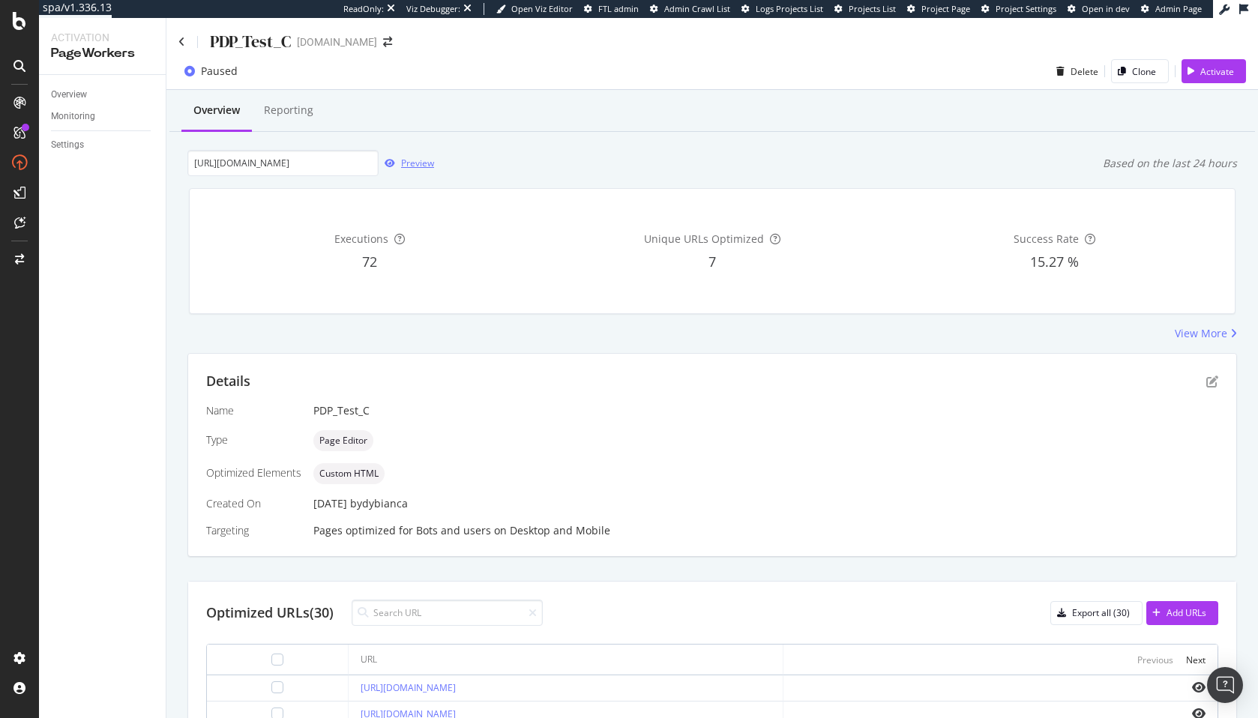
scroll to position [0, 0]
click at [406, 159] on div "Preview" at bounding box center [417, 163] width 33 height 13
click at [529, 346] on div "Overview Reporting https://www.davidyurman.com/gifts/for-children/cable-collect…" at bounding box center [711, 615] width 1091 height 1051
click at [277, 166] on input "url" at bounding box center [282, 163] width 191 height 26
paste input "afTqy6nh"
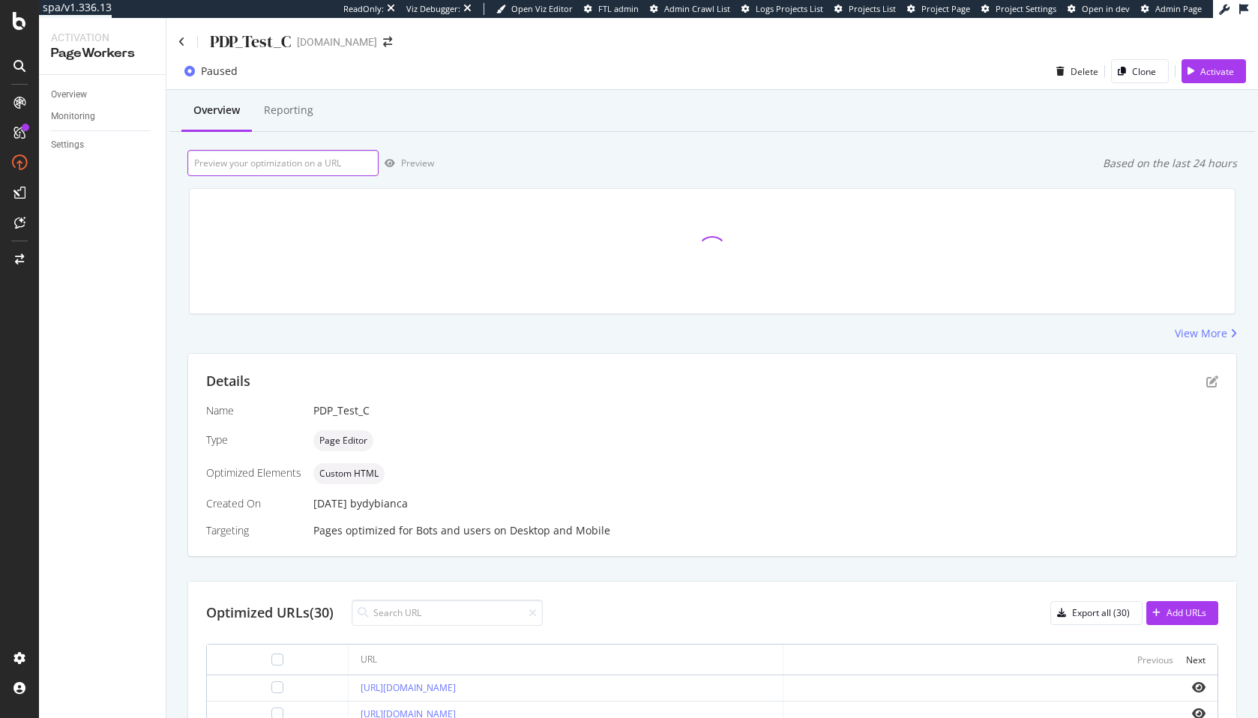
type input "afTqy6nh"
click at [181, 43] on icon at bounding box center [181, 42] width 7 height 10
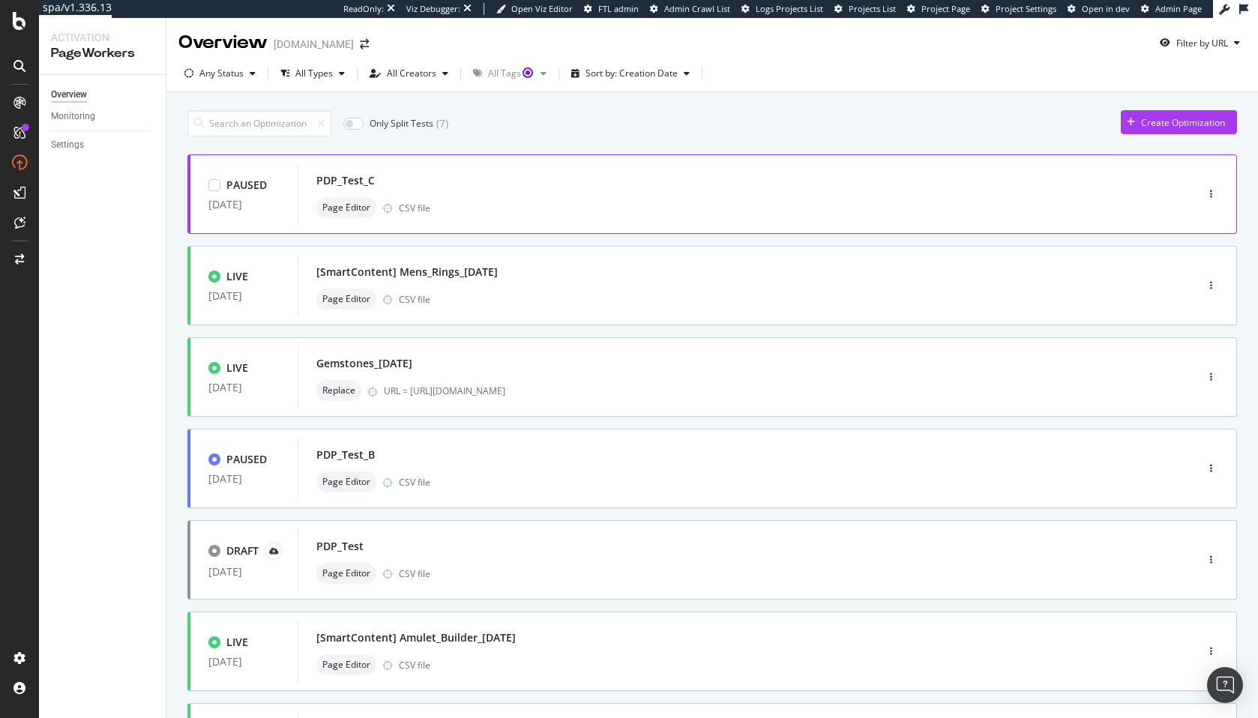
click at [353, 175] on div "PDP_Test_C" at bounding box center [345, 180] width 58 height 15
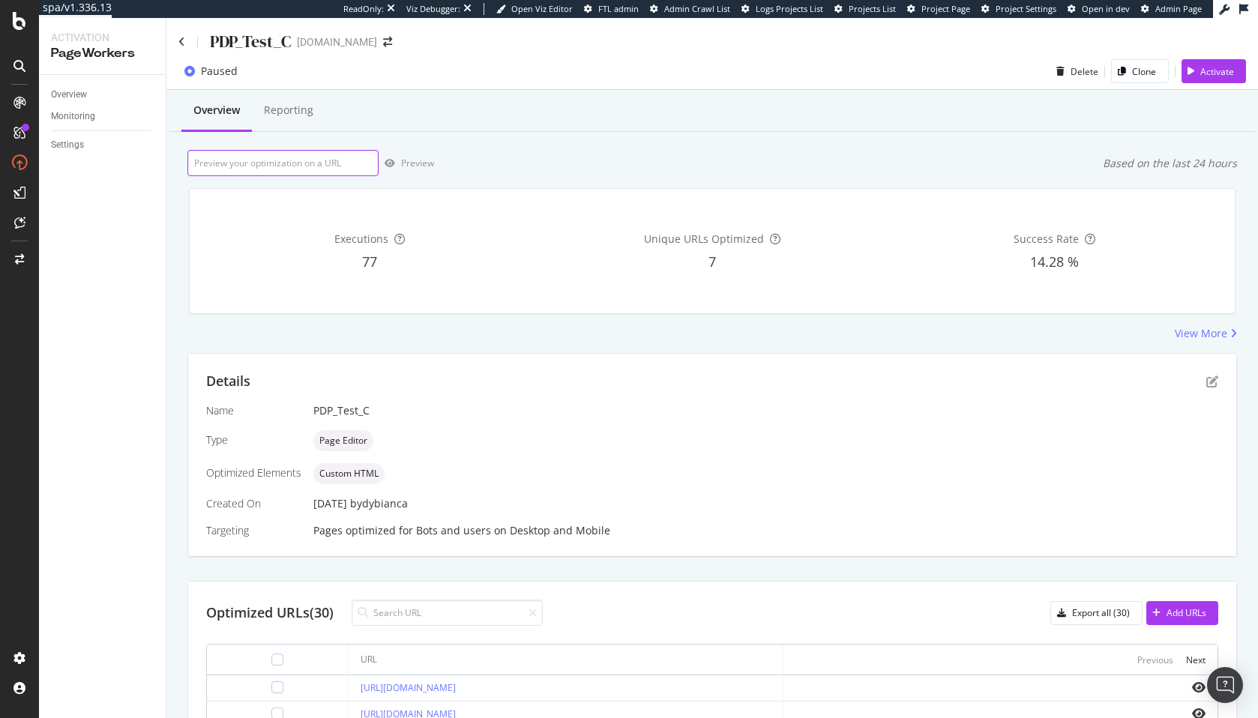
click at [320, 166] on input "url" at bounding box center [282, 163] width 191 height 26
paste input "[URL][DOMAIN_NAME]"
type input "[URL][DOMAIN_NAME]"
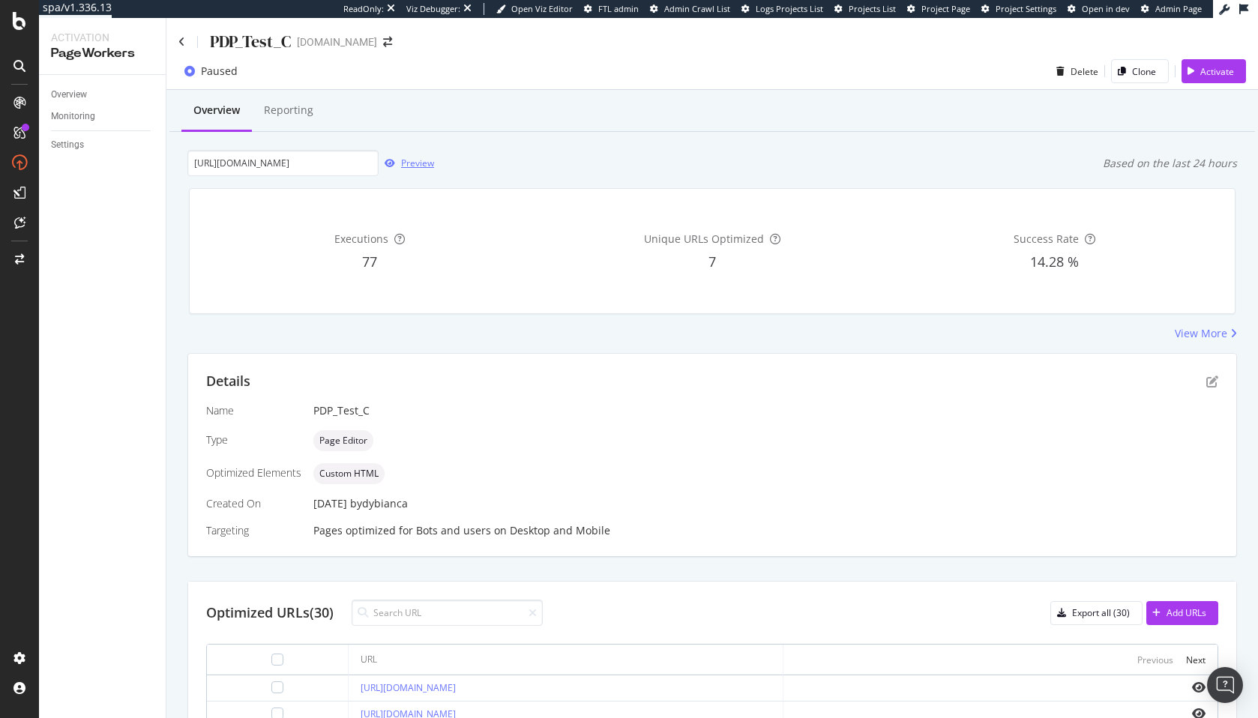
click at [407, 159] on div "Preview" at bounding box center [417, 163] width 33 height 13
